Goal: Information Seeking & Learning: Learn about a topic

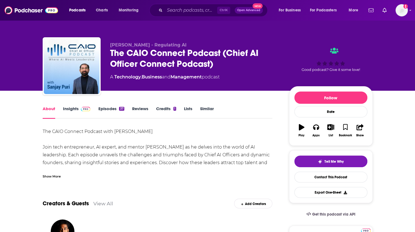
click at [74, 106] on link "Insights" at bounding box center [77, 112] width 28 height 13
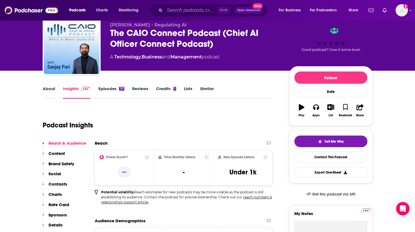
scroll to position [28, 0]
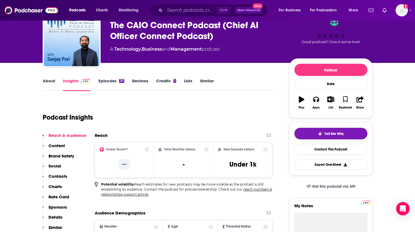
click at [108, 80] on link "Episodes 37" at bounding box center [111, 84] width 26 height 13
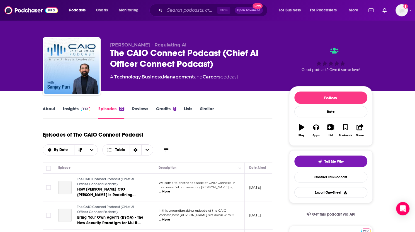
scroll to position [56, 0]
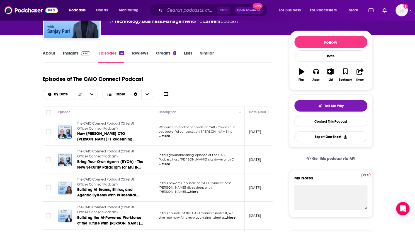
click at [72, 58] on link "Insights" at bounding box center [77, 56] width 28 height 13
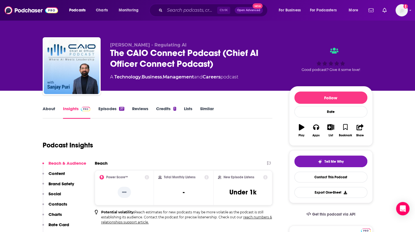
click at [164, 110] on link "Credits 1" at bounding box center [166, 112] width 20 height 13
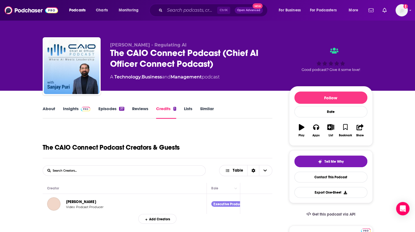
click at [188, 110] on link "Lists" at bounding box center [188, 112] width 8 height 13
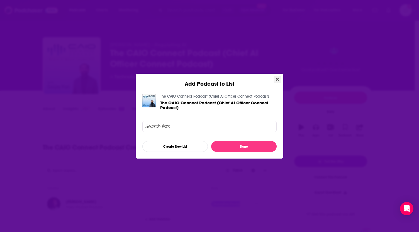
click at [277, 81] on icon "Close" at bounding box center [277, 79] width 3 height 4
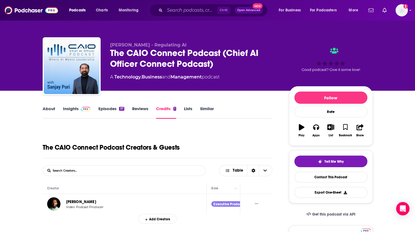
click at [50, 109] on link "About" at bounding box center [49, 112] width 13 height 13
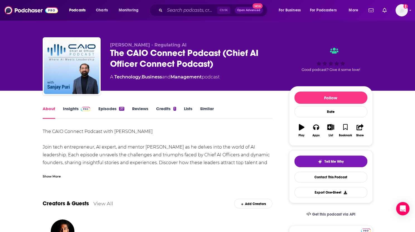
scroll to position [56, 0]
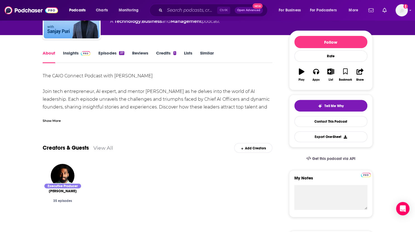
click at [81, 54] on img at bounding box center [86, 53] width 10 height 4
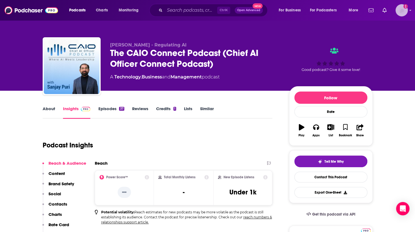
click at [402, 10] on img "Logged in as kkitamorn" at bounding box center [402, 10] width 12 height 12
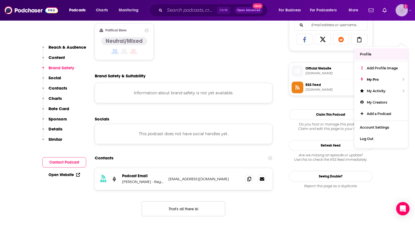
scroll to position [390, 0]
